Goal: Task Accomplishment & Management: Manage account settings

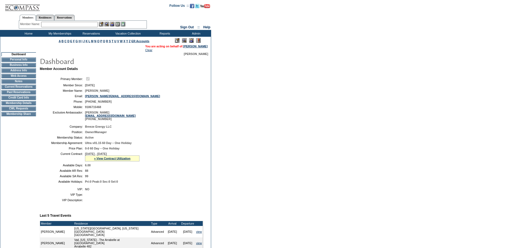
click at [30, 89] on td "Current Reservations" at bounding box center [18, 87] width 35 height 4
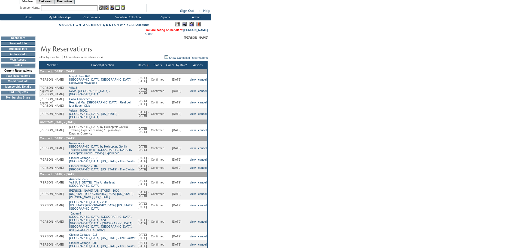
scroll to position [27, 0]
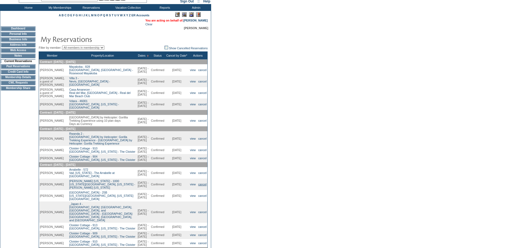
click at [204, 186] on link "cancel" at bounding box center [202, 184] width 8 height 3
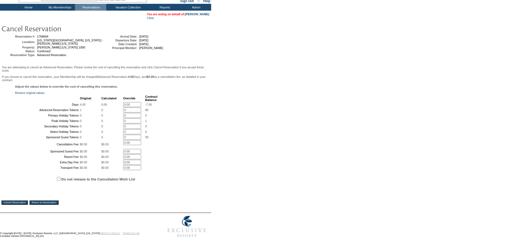
scroll to position [72, 0]
click at [21, 201] on input "Cancel Reservation" at bounding box center [14, 203] width 26 height 4
